Goal: Task Accomplishment & Management: Manage account settings

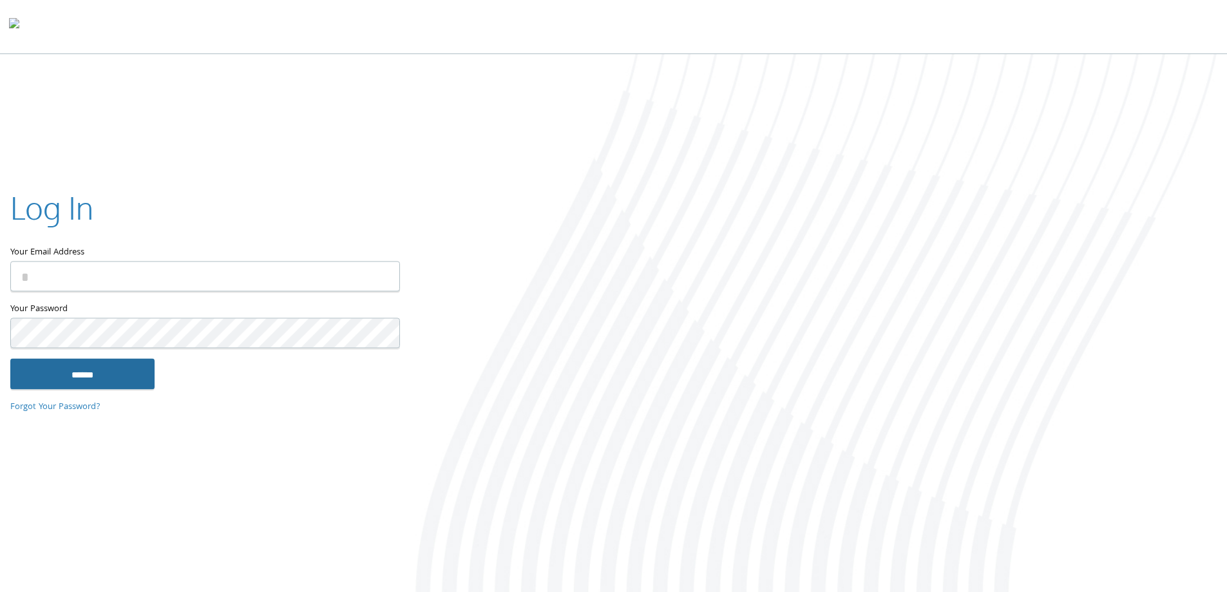
type input "**********"
click at [93, 379] on input "******" at bounding box center [82, 373] width 144 height 31
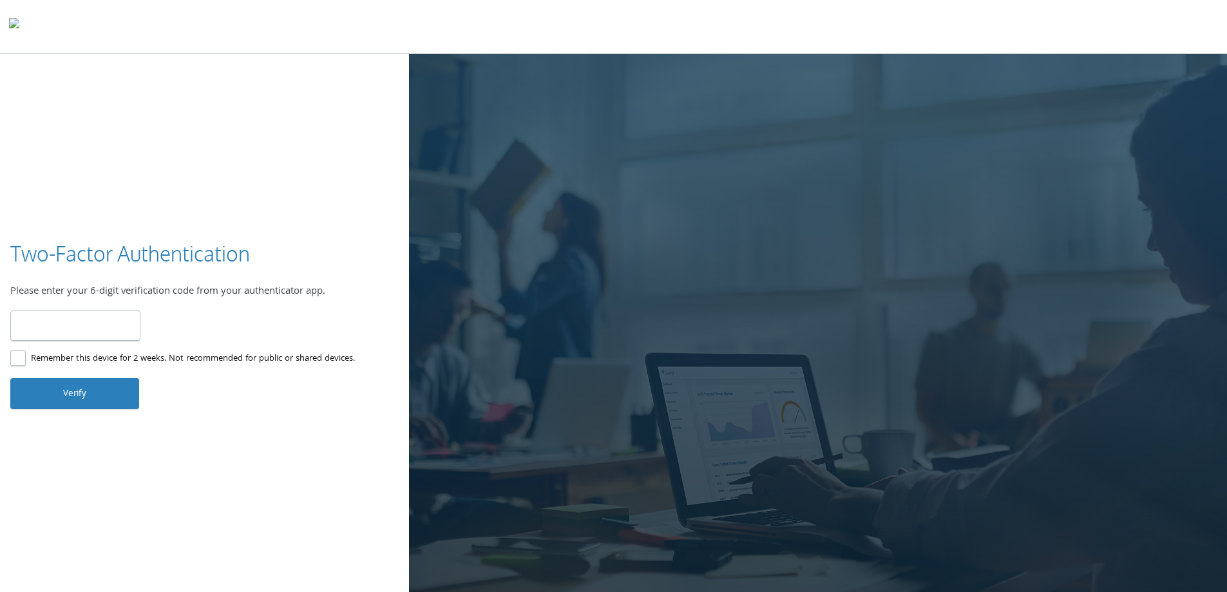
type input "******"
